Goal: Task Accomplishment & Management: Manage account settings

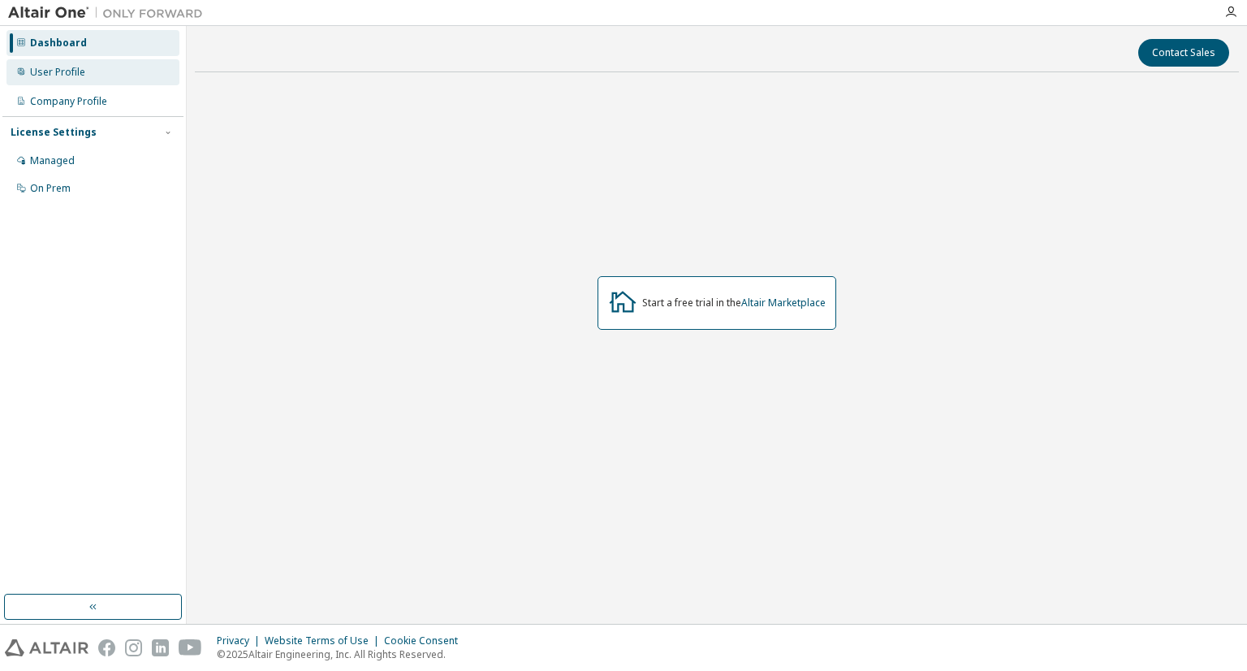
click at [67, 77] on div "User Profile" at bounding box center [57, 72] width 55 height 13
